Goal: Find specific page/section

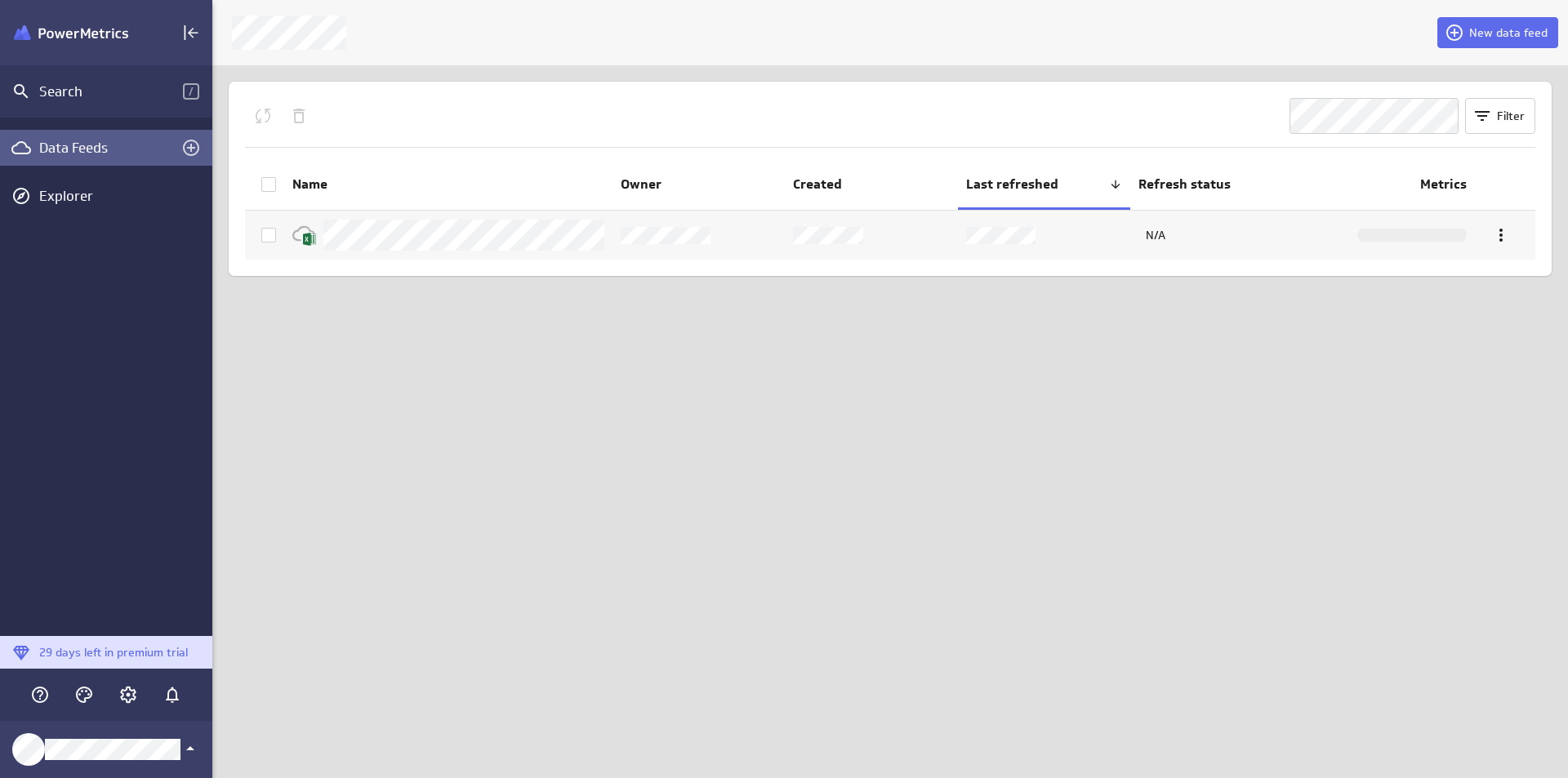
scroll to position [803, 1381]
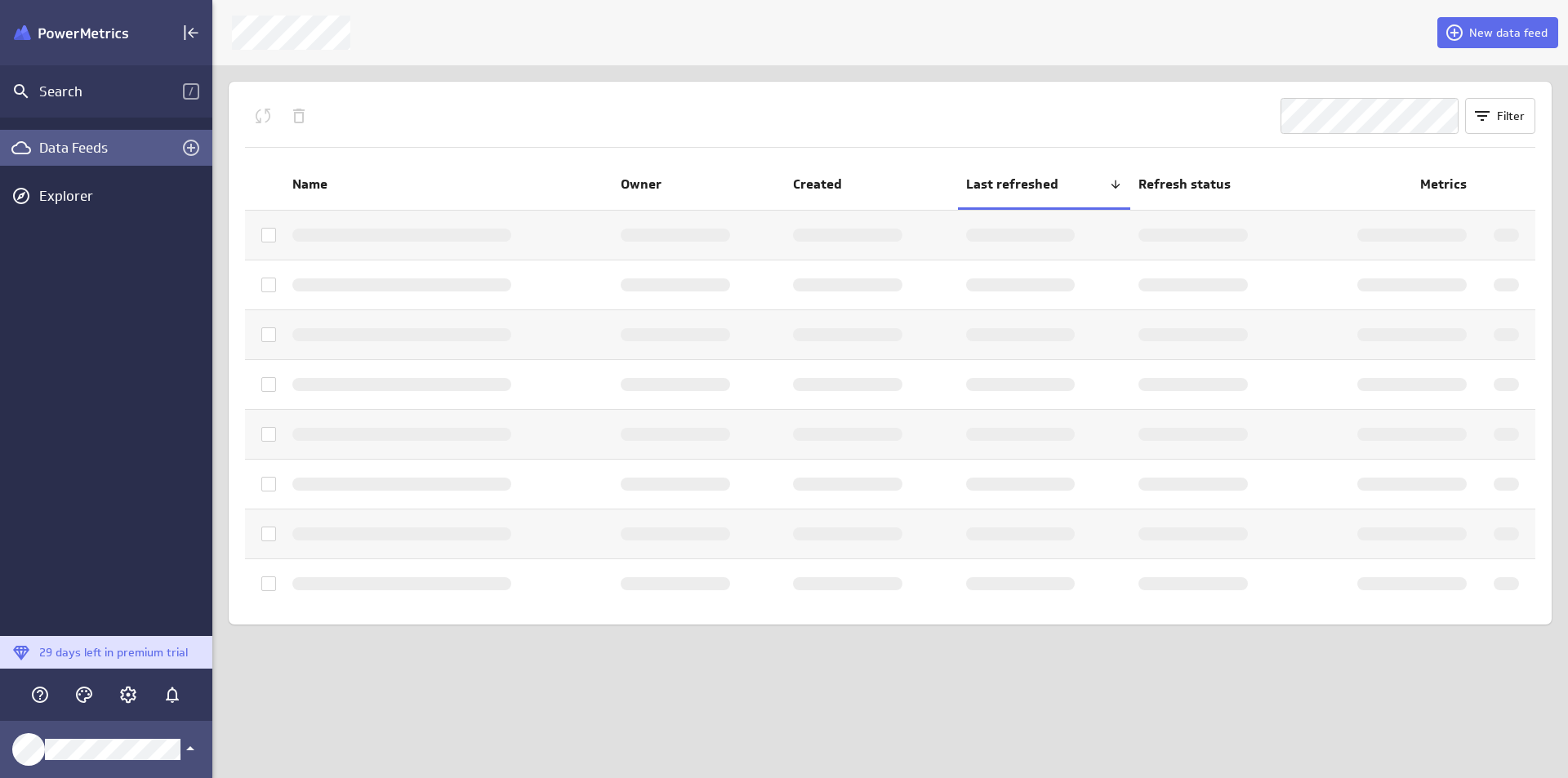
scroll to position [803, 1381]
